Goal: Transaction & Acquisition: Purchase product/service

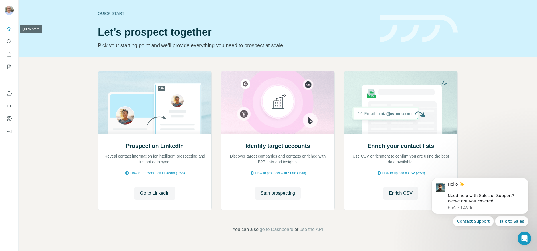
click at [9, 28] on icon "Quick start" at bounding box center [9, 29] width 6 height 6
click at [9, 30] on icon "Quick start" at bounding box center [9, 29] width 4 height 4
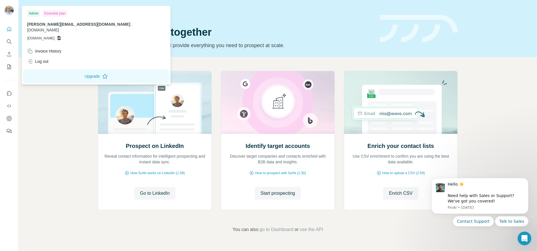
click at [8, 10] on img at bounding box center [9, 10] width 9 height 9
click at [10, 66] on icon "My lists" at bounding box center [9, 66] width 3 height 4
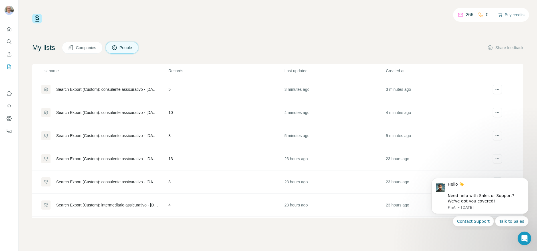
click at [506, 14] on button "Buy credits" at bounding box center [511, 15] width 27 height 8
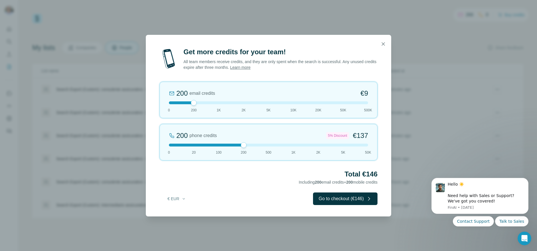
drag, startPoint x: 195, startPoint y: 144, endPoint x: 233, endPoint y: 143, distance: 37.7
click at [233, 143] on div "200 phone credits 5% Discount €137 0 20 100 200 500 1K 2K 5K 50K" at bounding box center [268, 142] width 218 height 37
click at [339, 199] on button "Go to checkout (€146)" at bounding box center [345, 198] width 64 height 13
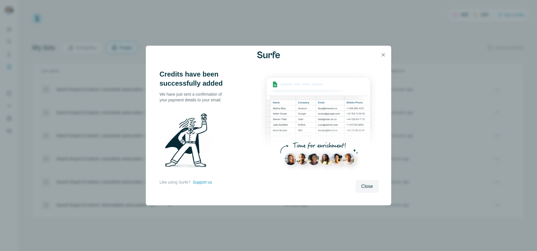
click at [383, 54] on icon "button" at bounding box center [383, 55] width 6 height 6
